Goal: Obtain resource: Obtain resource

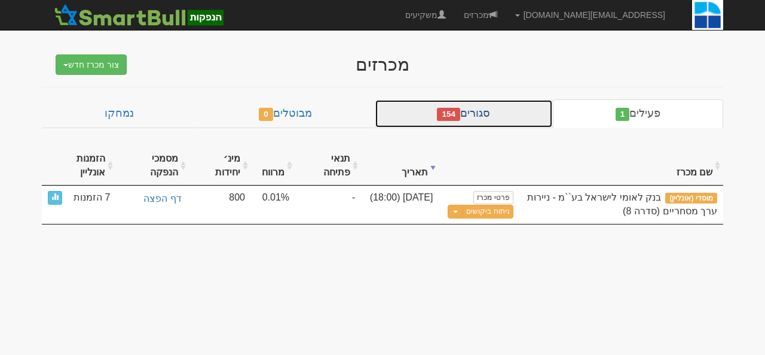
click at [494, 105] on link "סגורים 154" at bounding box center [464, 113] width 178 height 29
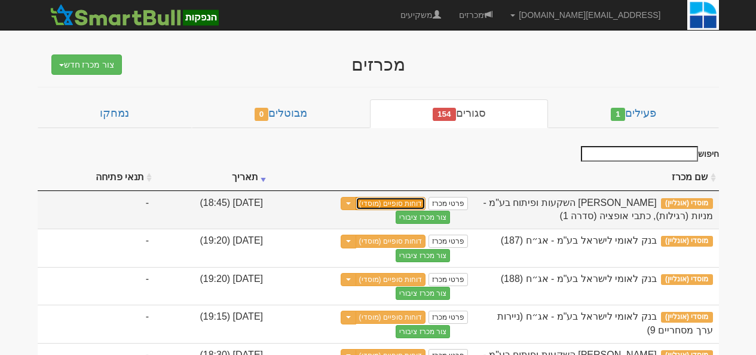
click at [426, 206] on link "דוחות סופיים (מוסדי)" at bounding box center [391, 203] width 71 height 13
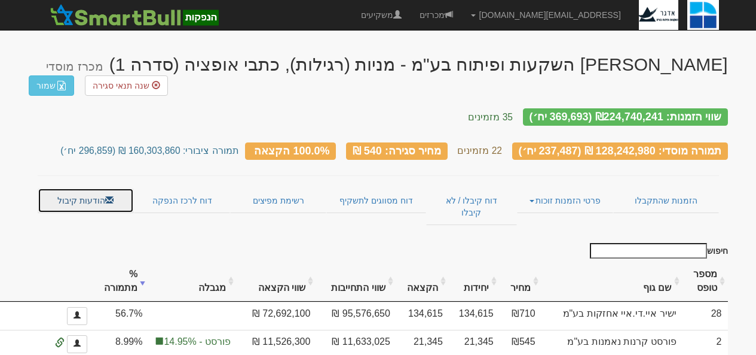
click at [87, 188] on link "הודעות קיבול" at bounding box center [86, 200] width 96 height 25
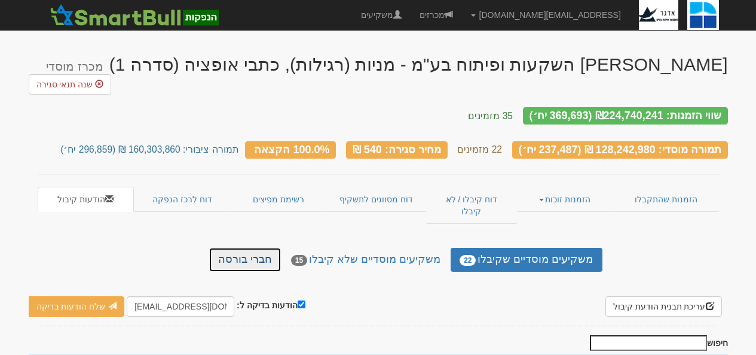
click at [262, 248] on link "חברי בורסה" at bounding box center [245, 260] width 72 height 24
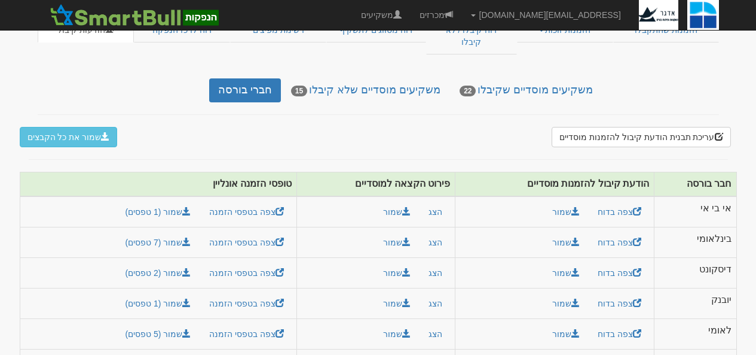
scroll to position [225, 0]
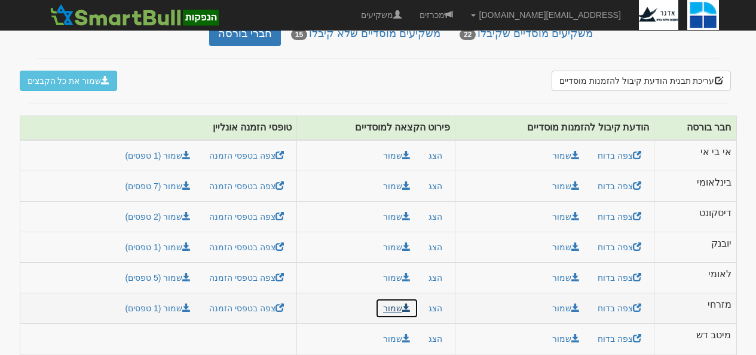
click at [400, 298] on button "שמור" at bounding box center [396, 308] width 43 height 20
click at [399, 237] on button "שמור" at bounding box center [396, 247] width 43 height 20
click at [397, 176] on button "שמור" at bounding box center [396, 186] width 43 height 20
